Goal: Navigation & Orientation: Find specific page/section

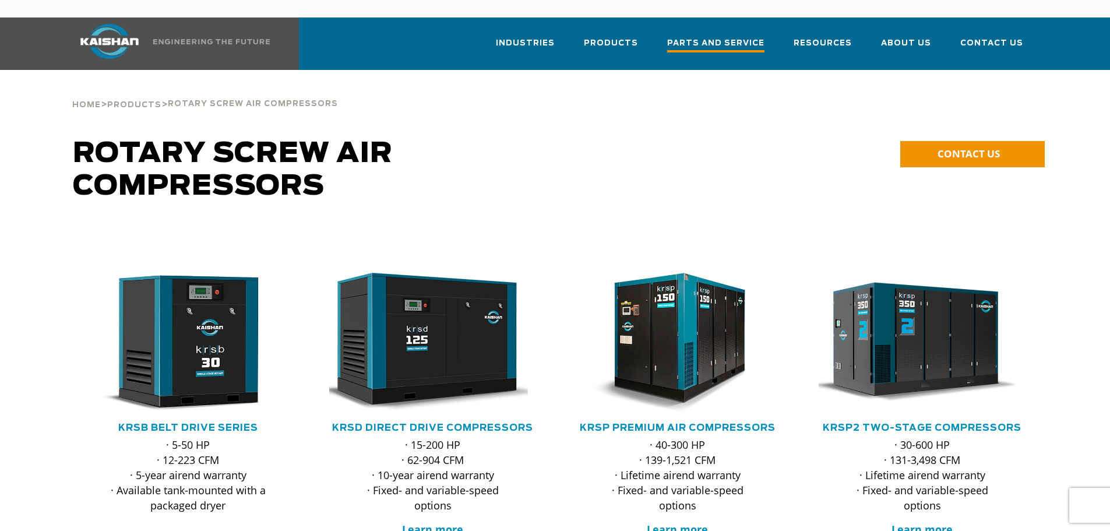
click at [735, 37] on span "Parts and Service" at bounding box center [715, 45] width 97 height 16
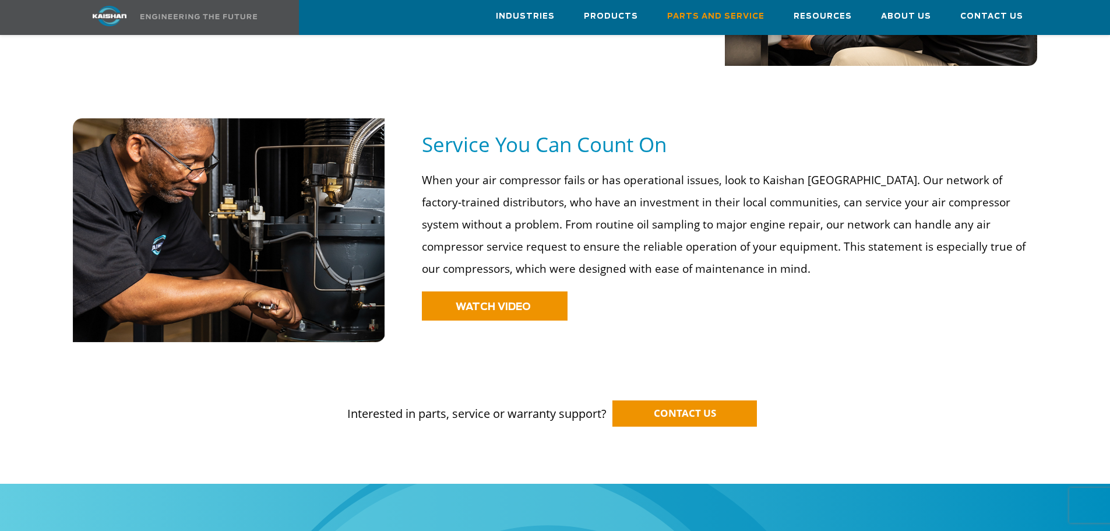
scroll to position [758, 0]
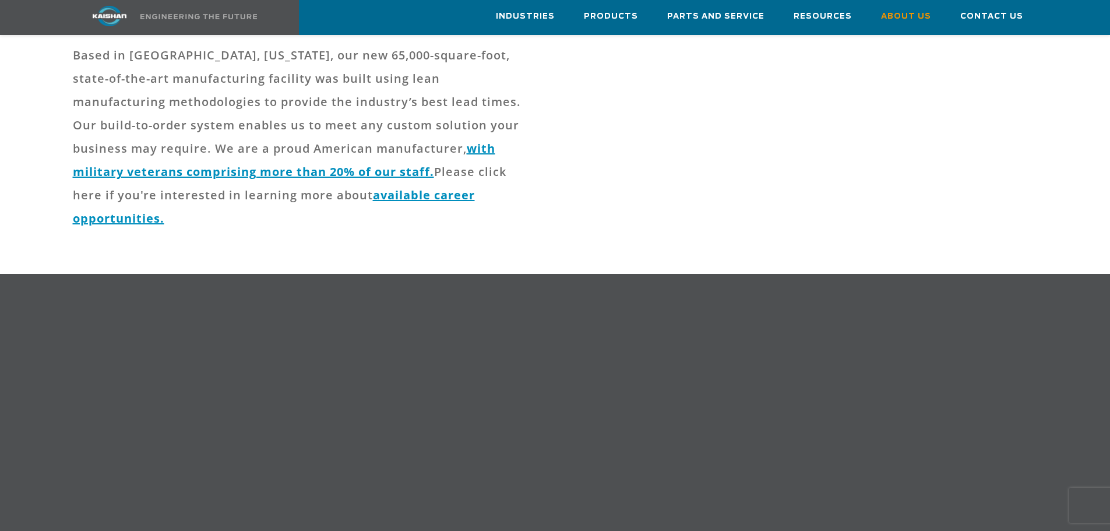
scroll to position [291, 0]
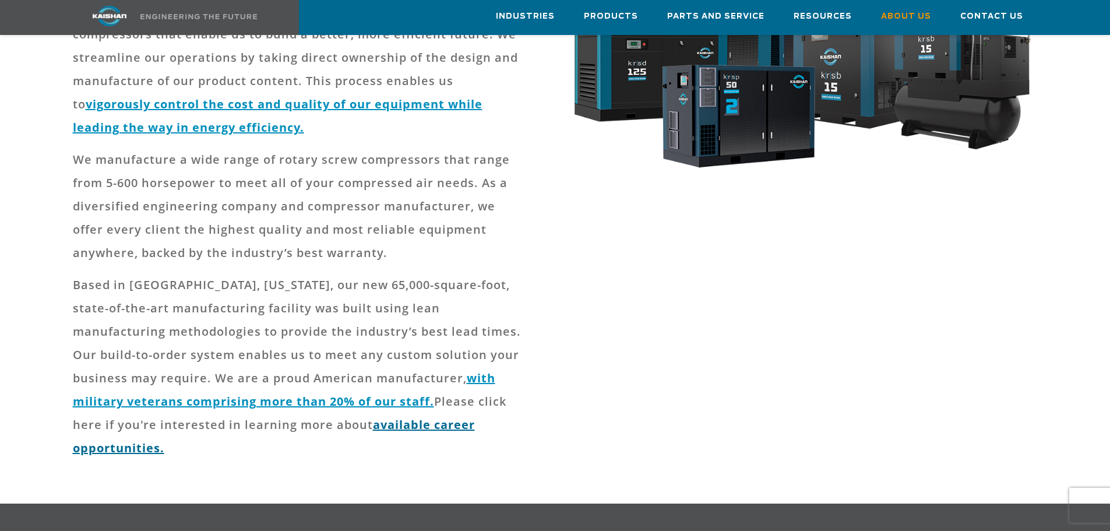
click at [361, 417] on link "available career opportunities." at bounding box center [274, 436] width 402 height 39
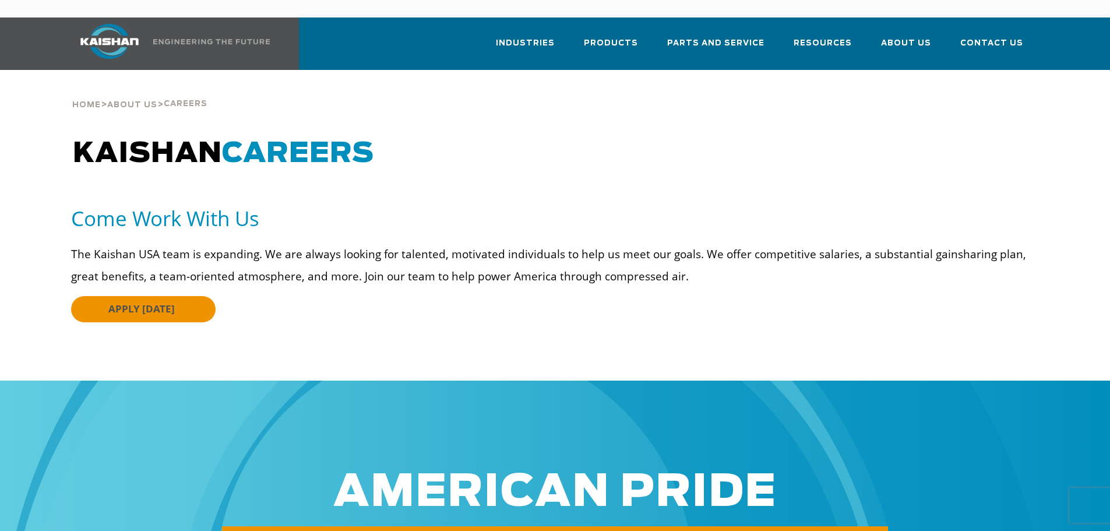
click at [199, 297] on link "APPLY [DATE]" at bounding box center [143, 309] width 145 height 26
